Goal: Task Accomplishment & Management: Complete application form

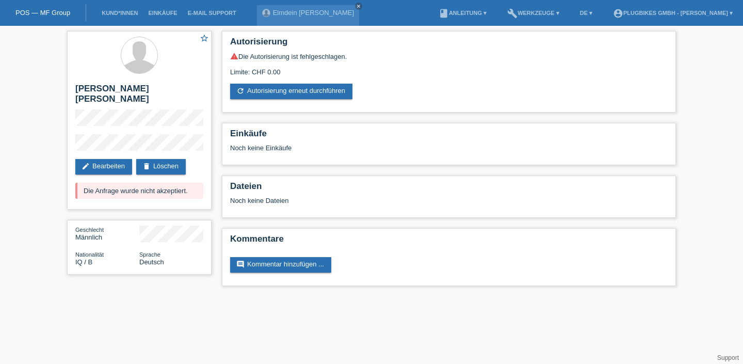
click at [131, 17] on li "Kund*innen" at bounding box center [119, 13] width 46 height 26
click at [123, 15] on link "Kund*innen" at bounding box center [119, 13] width 46 height 6
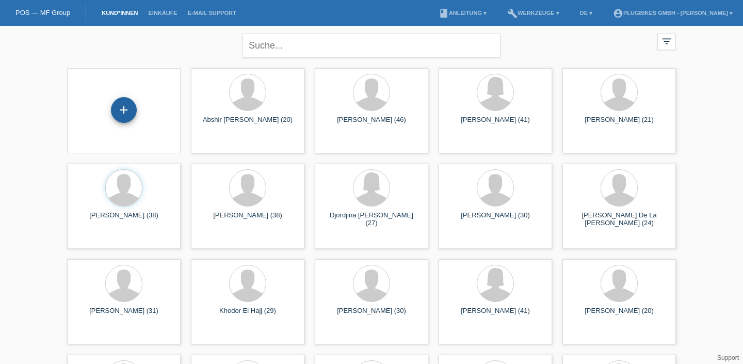
click at [115, 108] on div "+" at bounding box center [123, 110] width 25 height 18
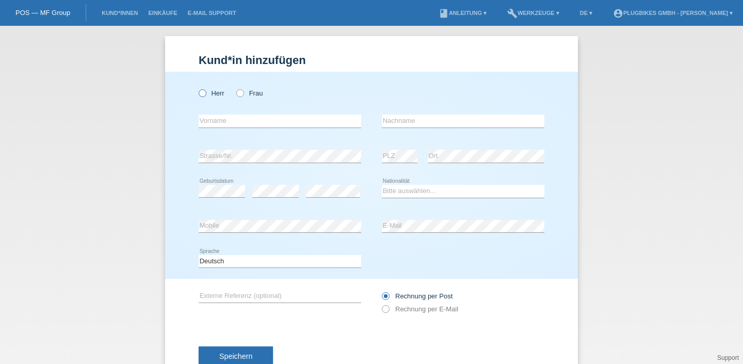
click at [197, 88] on icon at bounding box center [197, 88] width 0 height 0
click at [201, 93] on input "Herr" at bounding box center [202, 92] width 7 height 7
radio input "true"
click at [222, 119] on input "text" at bounding box center [280, 121] width 163 height 13
type input "[PERSON_NAME]"
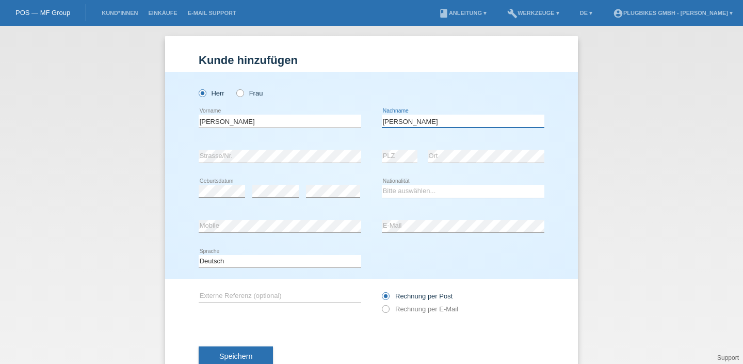
type input "[PERSON_NAME] [PERSON_NAME]"
click at [267, 176] on div "error" at bounding box center [275, 191] width 46 height 35
click at [439, 191] on select "Bitte auswählen... Schweiz Deutschland Liechtenstein Österreich ------------ Af…" at bounding box center [463, 191] width 163 height 12
select select "CH"
click at [382, 185] on select "Bitte auswählen... Schweiz Deutschland Liechtenstein Österreich ------------ Af…" at bounding box center [463, 191] width 163 height 12
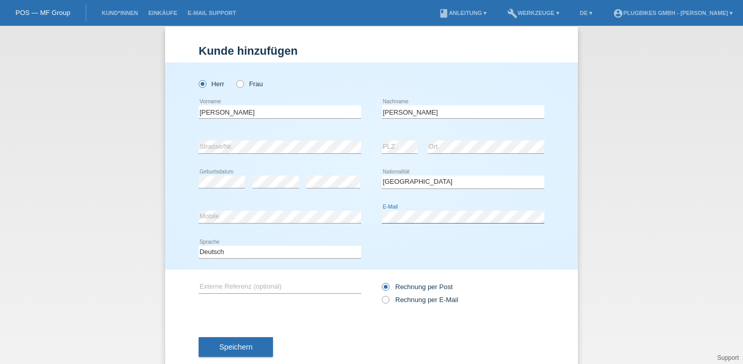
scroll to position [12, 0]
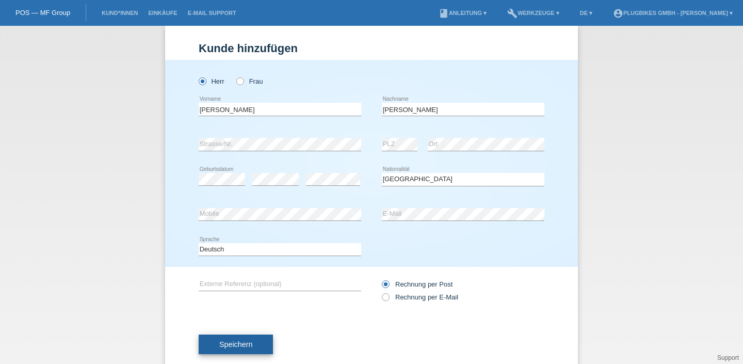
click at [244, 352] on button "Speichern" at bounding box center [236, 344] width 74 height 20
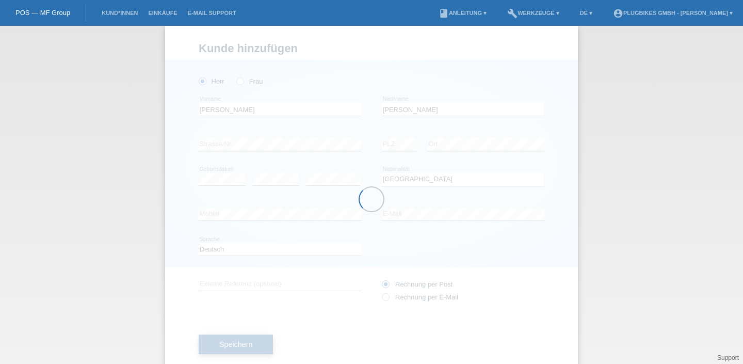
click at [244, 352] on div at bounding box center [371, 199] width 413 height 350
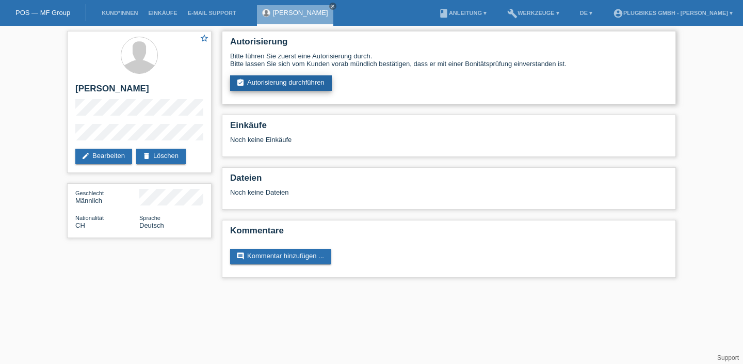
click at [270, 90] on link "assignment_turned_in Autorisierung durchführen" at bounding box center [281, 82] width 102 height 15
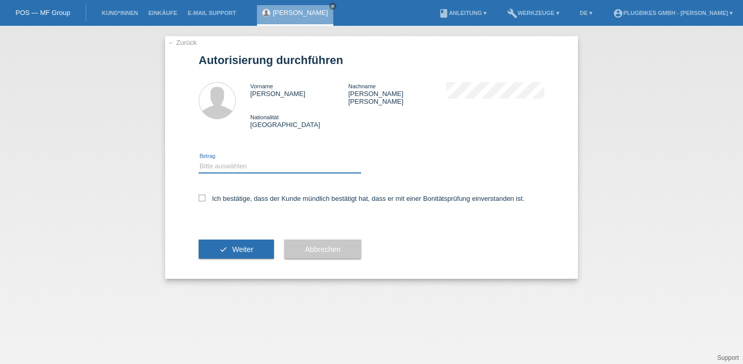
click at [269, 160] on select "Bitte auswählen CHF 1.00 - CHF 499.00 CHF 500.00 - CHF 1'999.00 CHF 2'000.00 - …" at bounding box center [280, 166] width 163 height 12
select select "3"
click at [199, 160] on select "Bitte auswählen CHF 1.00 - CHF 499.00 CHF 500.00 - CHF 1'999.00 CHF 2'000.00 - …" at bounding box center [280, 166] width 163 height 12
click at [219, 196] on label "Ich bestätige, dass der Kunde mündlich bestätigt hat, dass er mit einer Bonität…" at bounding box center [362, 199] width 326 height 8
click at [205, 196] on input "Ich bestätige, dass der Kunde mündlich bestätigt hat, dass er mit einer Bonität…" at bounding box center [202, 198] width 7 height 7
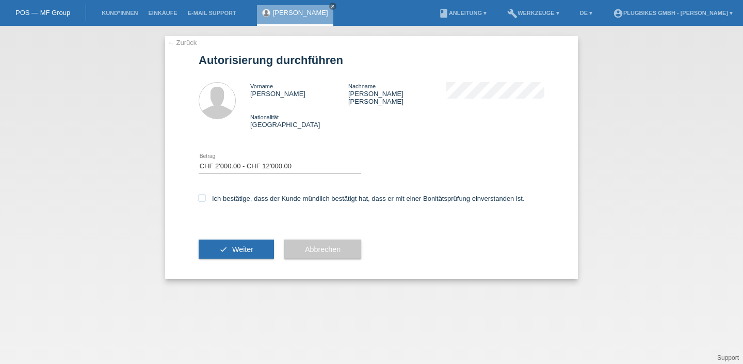
checkbox input "true"
click at [252, 245] on span "Weiter" at bounding box center [242, 249] width 21 height 8
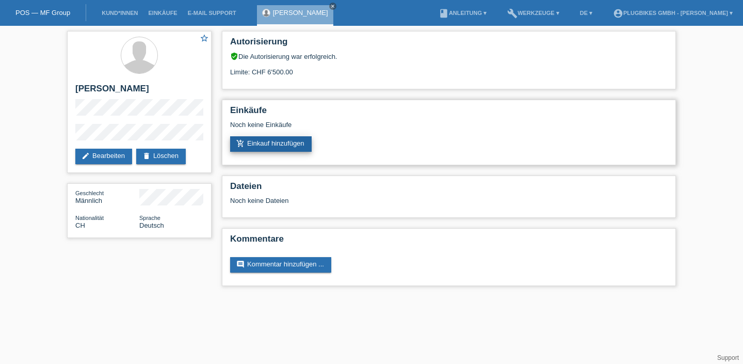
click at [267, 150] on link "add_shopping_cart Einkauf hinzufügen" at bounding box center [271, 143] width 82 height 15
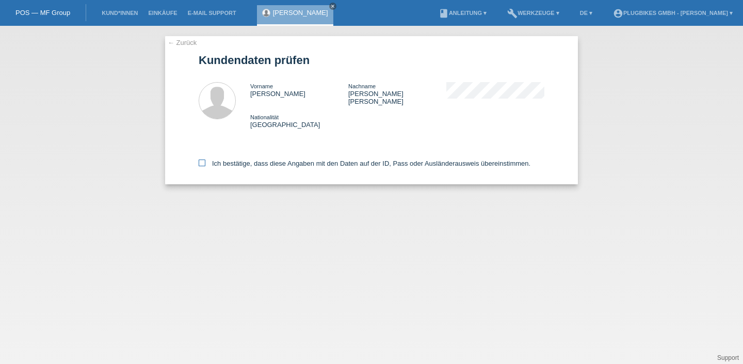
click at [202, 159] on icon at bounding box center [202, 162] width 7 height 7
click at [202, 159] on input "Ich bestätige, dass diese Angaben mit den Daten auf der ID, Pass oder Ausländer…" at bounding box center [202, 162] width 7 height 7
checkbox input "true"
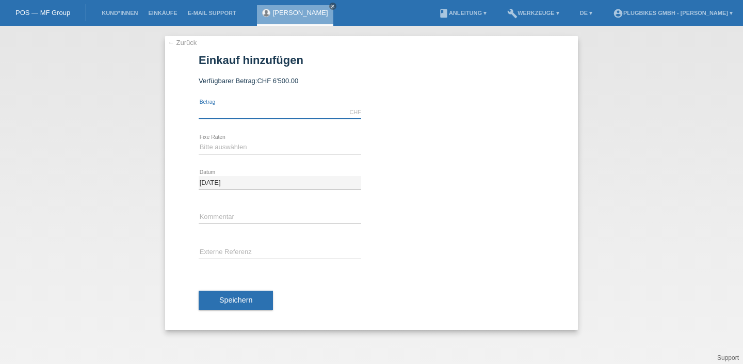
click at [287, 108] on input "text" at bounding box center [280, 112] width 163 height 13
type input "3200.00"
click at [303, 151] on select "Bitte auswählen 6 Raten 12 Raten 18 Raten 24 Raten 36 Raten" at bounding box center [280, 147] width 163 height 12
select select "569"
click at [199, 141] on select "Bitte auswählen 6 Raten 12 Raten 18 Raten 24 Raten 36 Raten" at bounding box center [280, 147] width 163 height 12
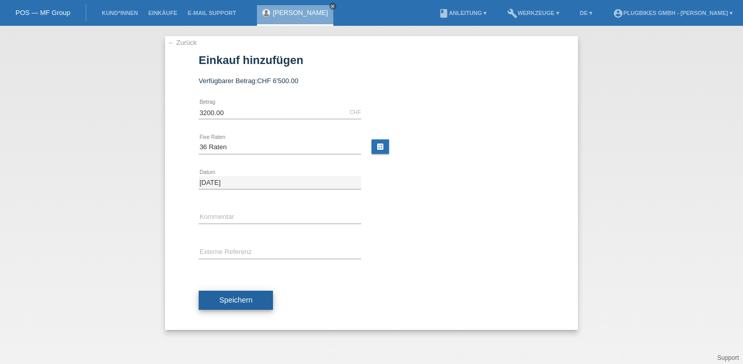
click at [240, 304] on button "Speichern" at bounding box center [236, 301] width 74 height 20
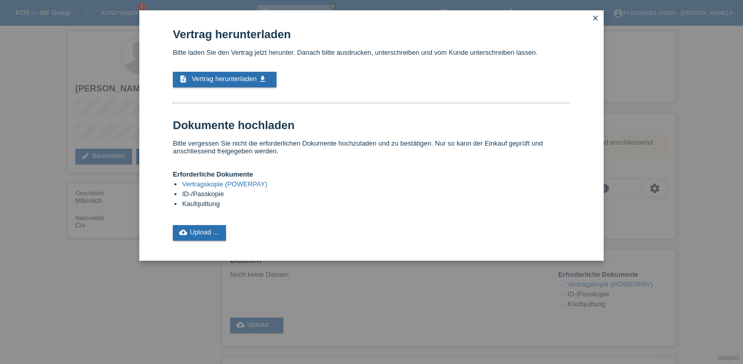
click at [214, 188] on link "Vertragskopie (POWERPAY)" at bounding box center [224, 184] width 85 height 8
click at [595, 19] on icon "close" at bounding box center [595, 18] width 8 height 8
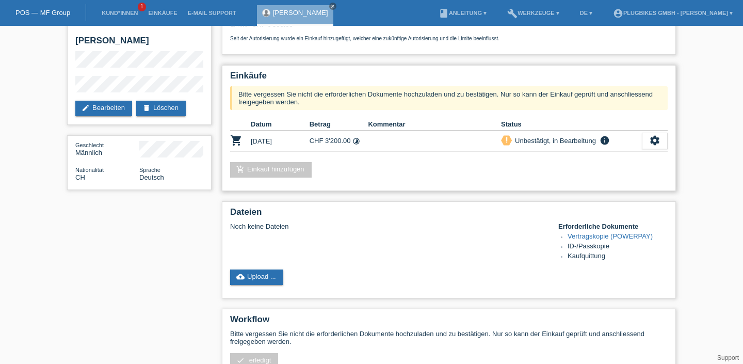
scroll to position [52, 0]
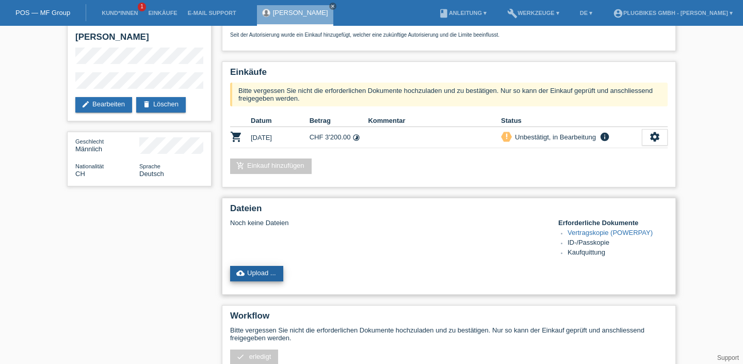
click at [260, 274] on link "cloud_upload Upload ..." at bounding box center [256, 273] width 53 height 15
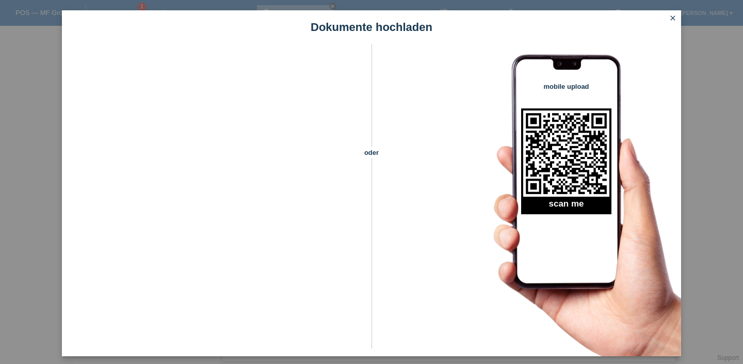
scroll to position [158, 0]
click at [674, 17] on icon "close" at bounding box center [673, 18] width 8 height 8
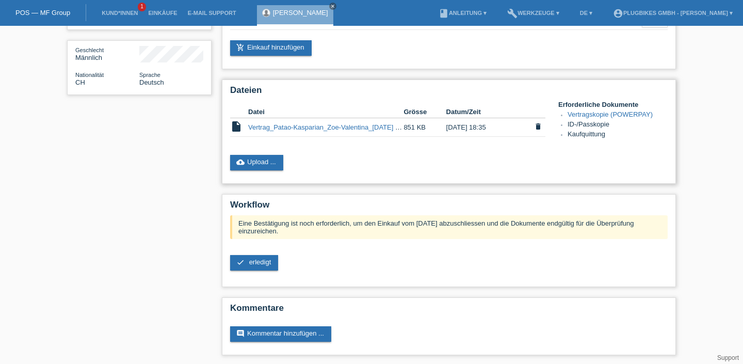
scroll to position [153, 0]
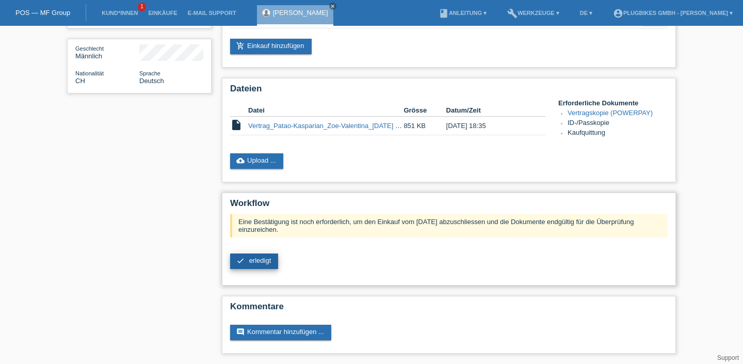
click at [257, 265] on link "check erledigt" at bounding box center [254, 260] width 48 height 15
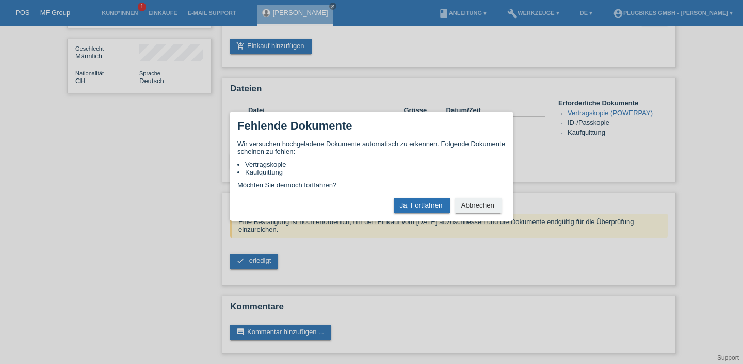
click at [708, 88] on div "× Fehlende Dokumente Wir versuchen hochgeladene Dokumente automatisch zu erkenn…" at bounding box center [371, 182] width 743 height 364
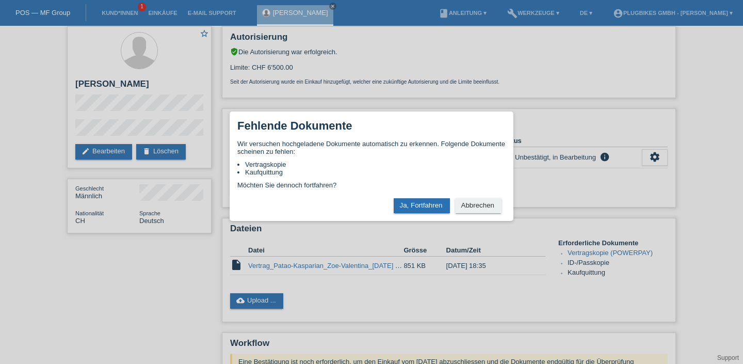
scroll to position [0, 0]
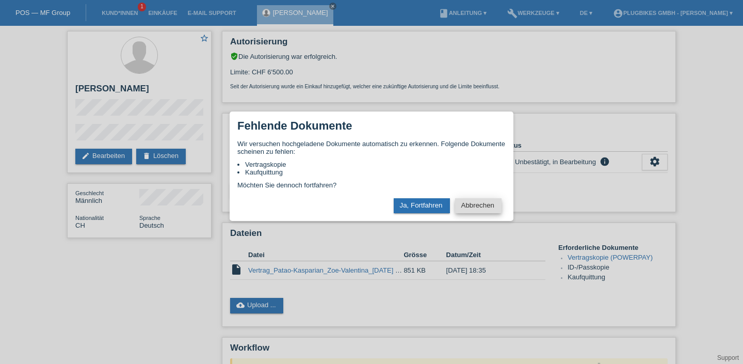
click at [469, 210] on button "Abbrechen" at bounding box center [478, 205] width 46 height 15
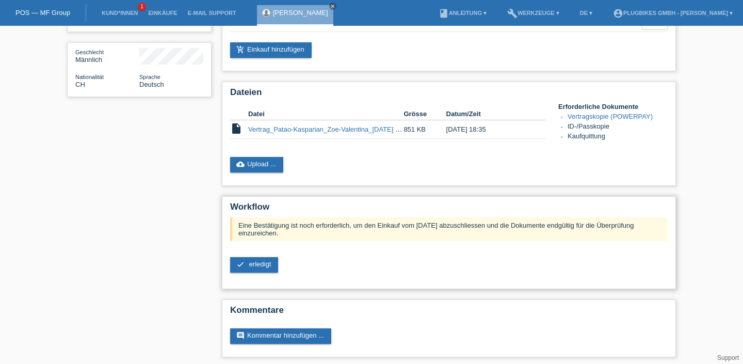
scroll to position [131, 0]
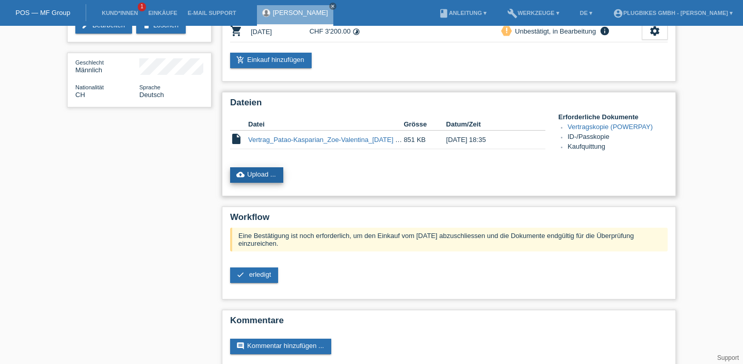
click at [247, 180] on link "cloud_upload Upload ..." at bounding box center [256, 174] width 53 height 15
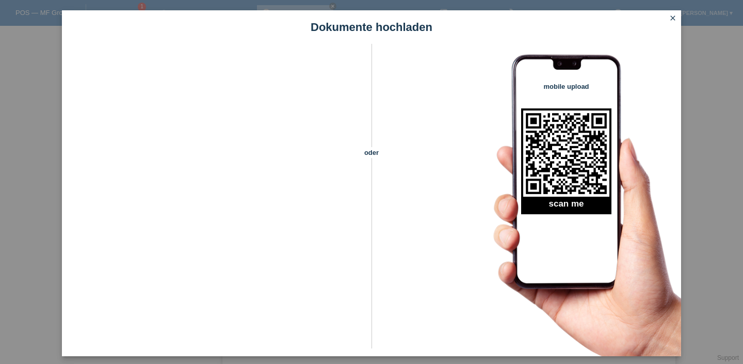
scroll to position [153, 0]
click at [668, 17] on link "close" at bounding box center [672, 19] width 13 height 12
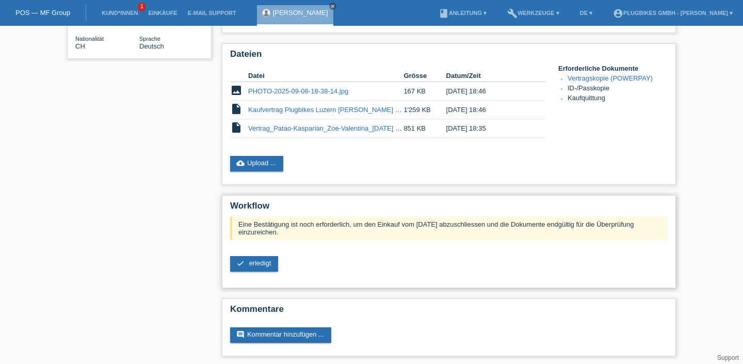
scroll to position [191, 0]
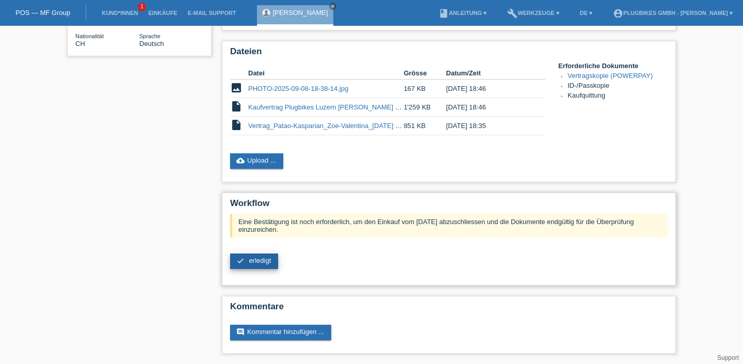
click at [261, 256] on span "erledigt" at bounding box center [260, 260] width 22 height 8
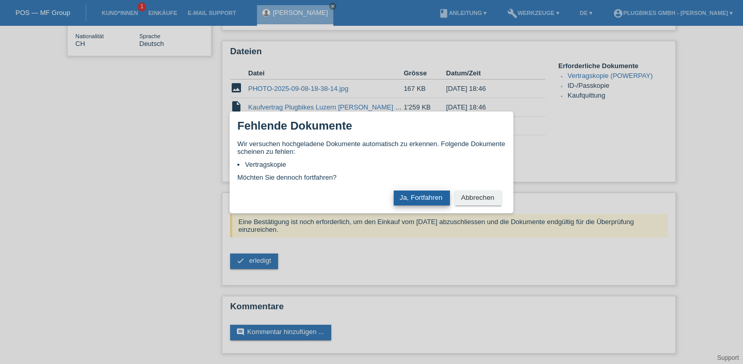
click at [431, 201] on button "Ja, Fortfahren" at bounding box center [422, 197] width 56 height 15
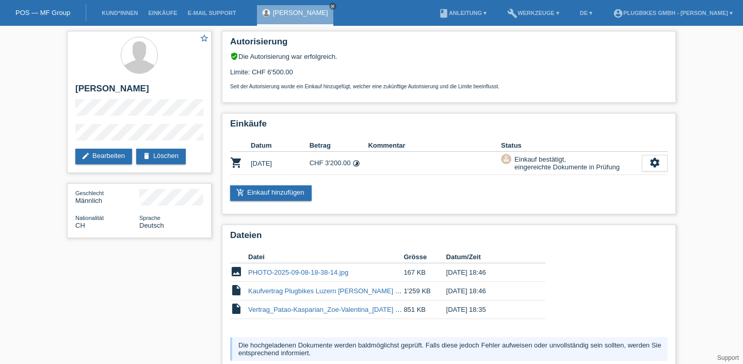
scroll to position [94, 0]
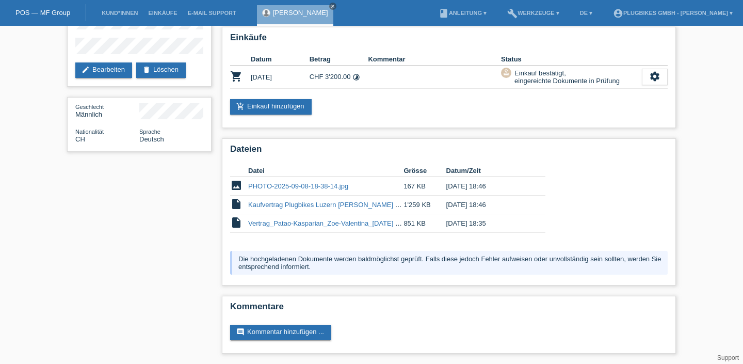
click at [254, 260] on div "Die hochgeladenen Dokumente werden baldmöglichst geprüft. Falls diese jedoch Fe…" at bounding box center [449, 263] width 438 height 24
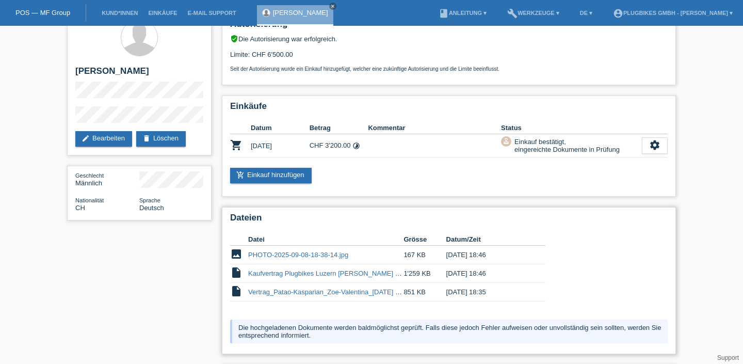
scroll to position [0, 0]
